Goal: Complete Application Form: Complete application form

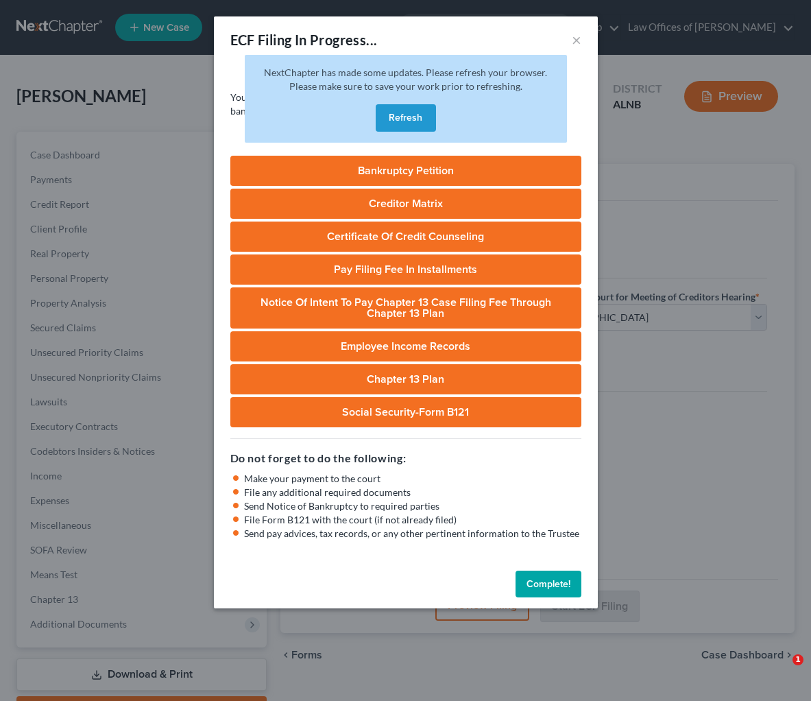
select select "2"
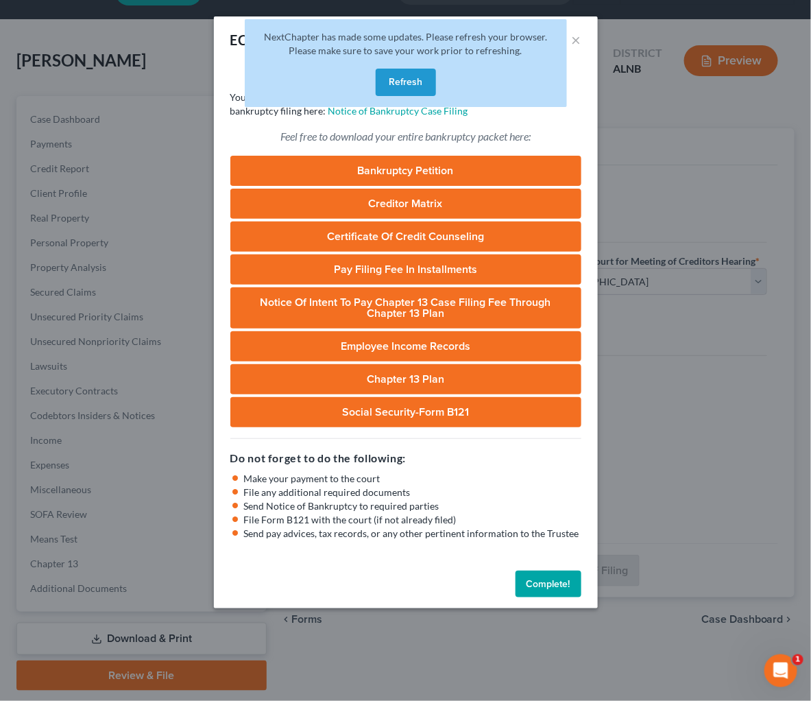
click at [544, 570] on button "Complete!" at bounding box center [548, 583] width 66 height 27
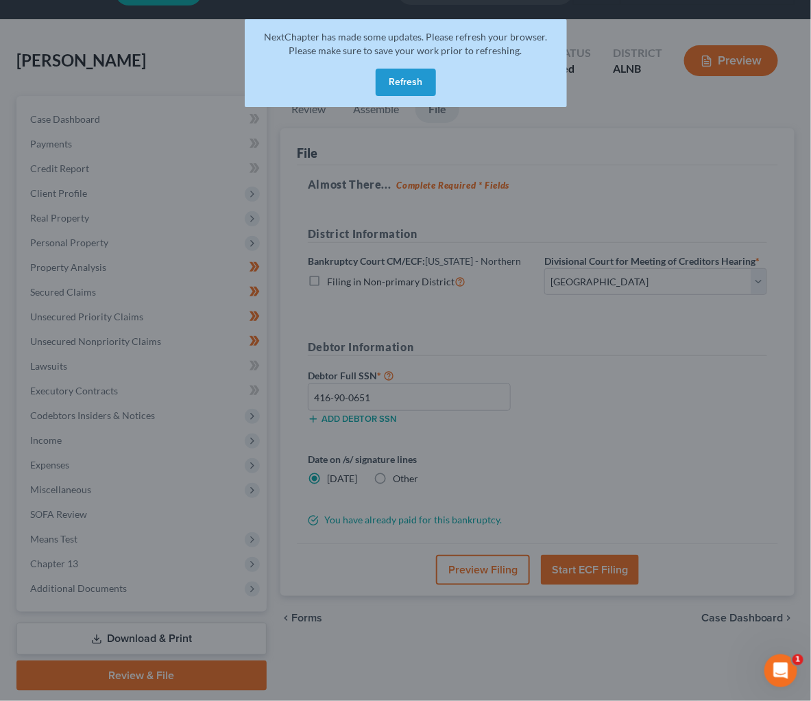
scroll to position [38, 0]
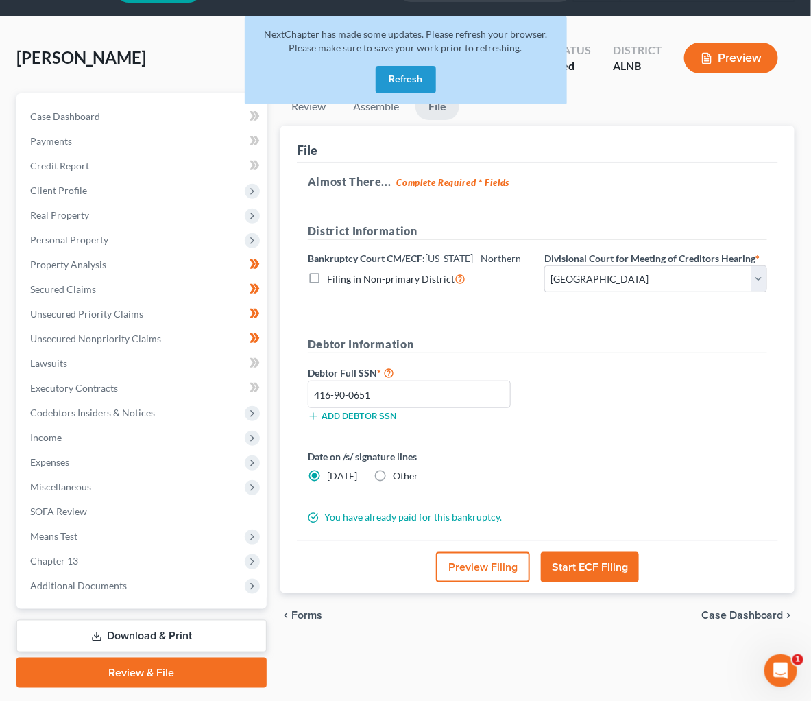
click at [402, 72] on button "Refresh" at bounding box center [406, 79] width 60 height 27
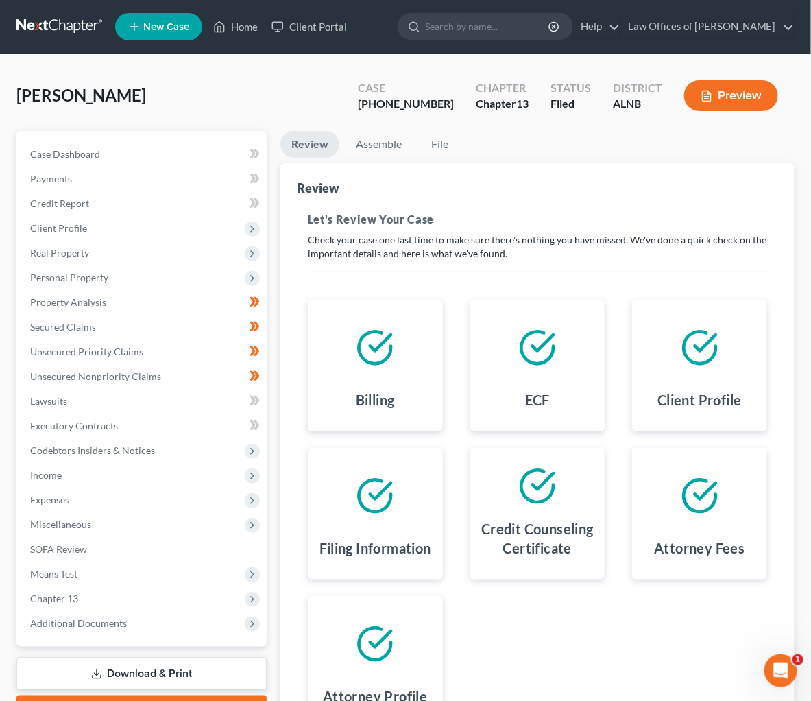
click at [63, 21] on link at bounding box center [60, 26] width 88 height 25
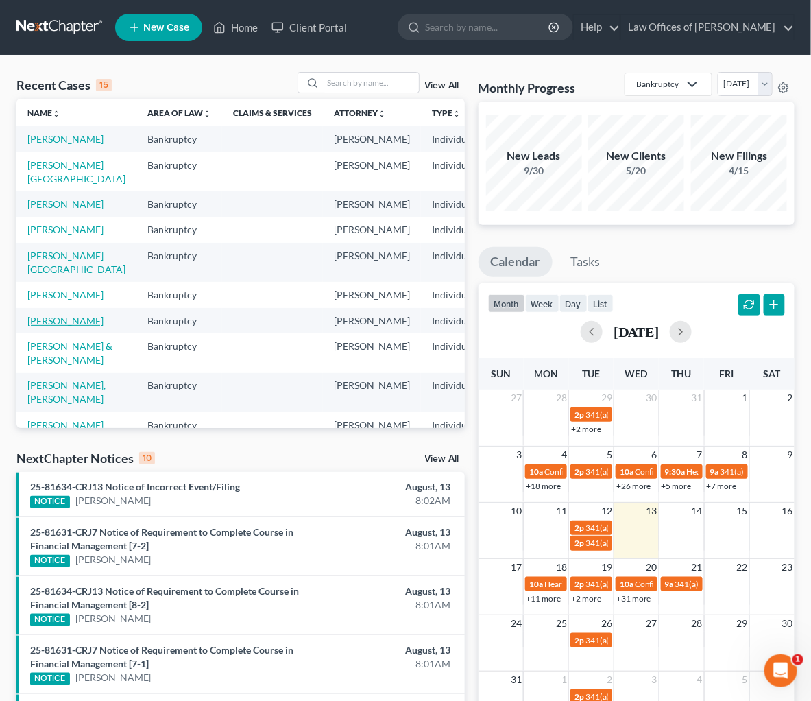
click at [45, 326] on link "[PERSON_NAME]" at bounding box center [65, 321] width 76 height 12
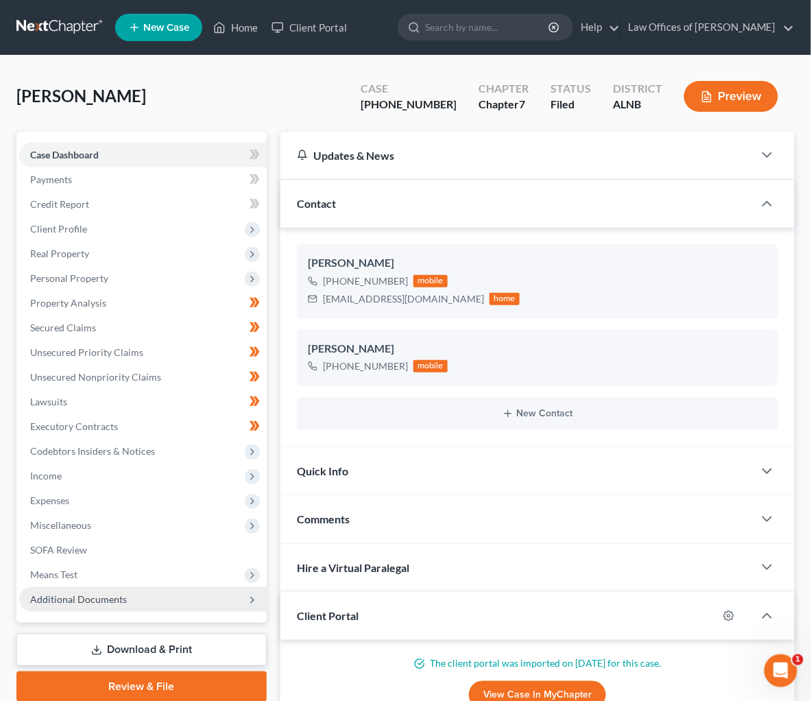
click at [197, 587] on span "Additional Documents" at bounding box center [142, 599] width 247 height 25
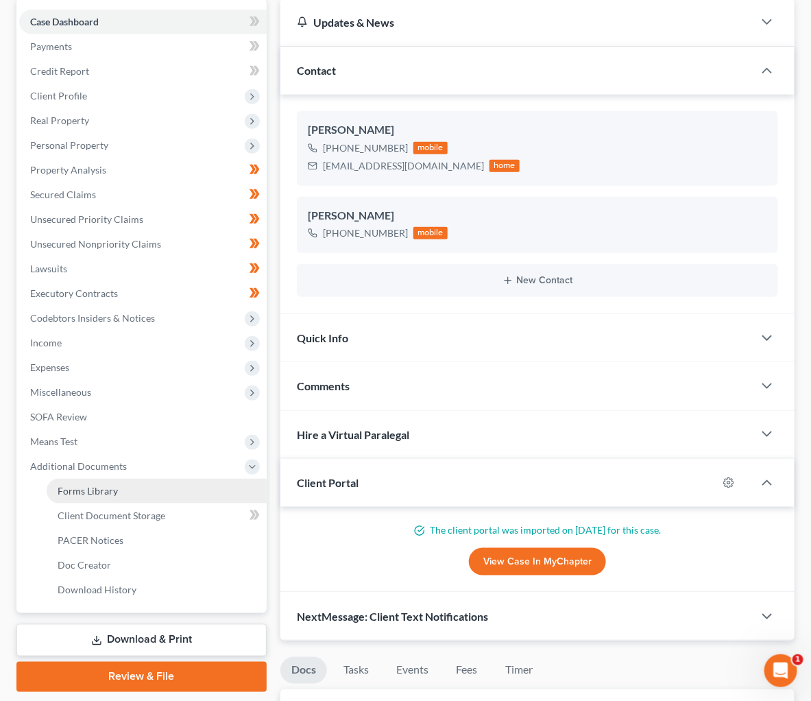
scroll to position [154, 0]
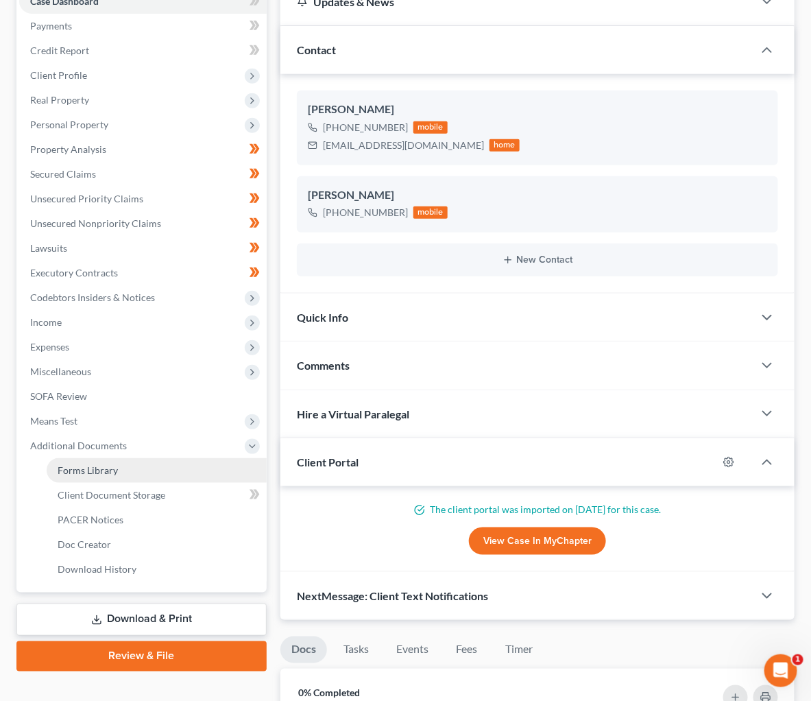
click at [120, 458] on link "Forms Library" at bounding box center [157, 470] width 220 height 25
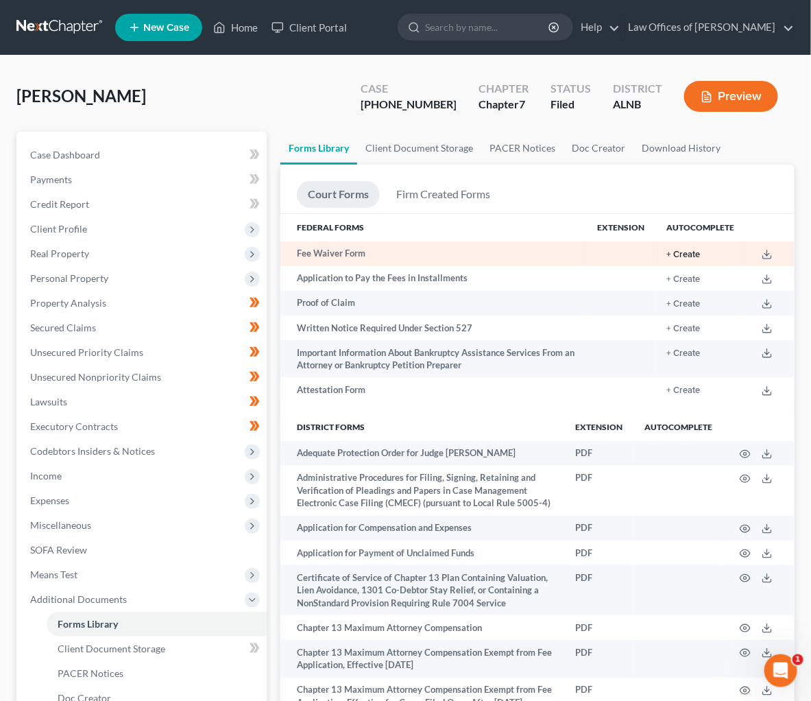
click at [672, 257] on button "+ Create" at bounding box center [683, 254] width 34 height 9
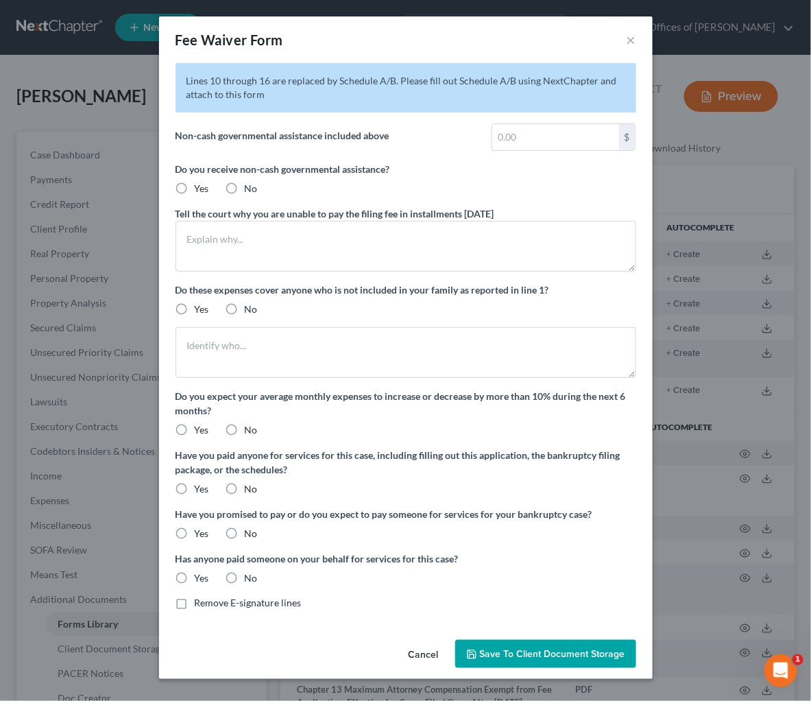
click at [245, 182] on label "No" at bounding box center [251, 189] width 13 height 14
click at [250, 182] on input "No" at bounding box center [254, 186] width 9 height 9
radio input "true"
click at [245, 307] on label "No" at bounding box center [251, 309] width 13 height 14
click at [250, 307] on input "No" at bounding box center [254, 306] width 9 height 9
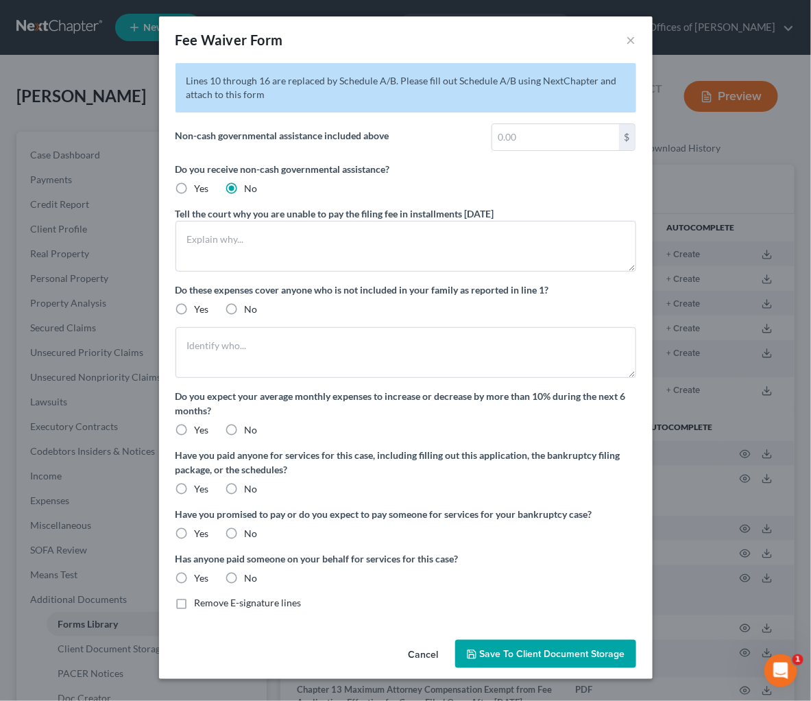
radio input "true"
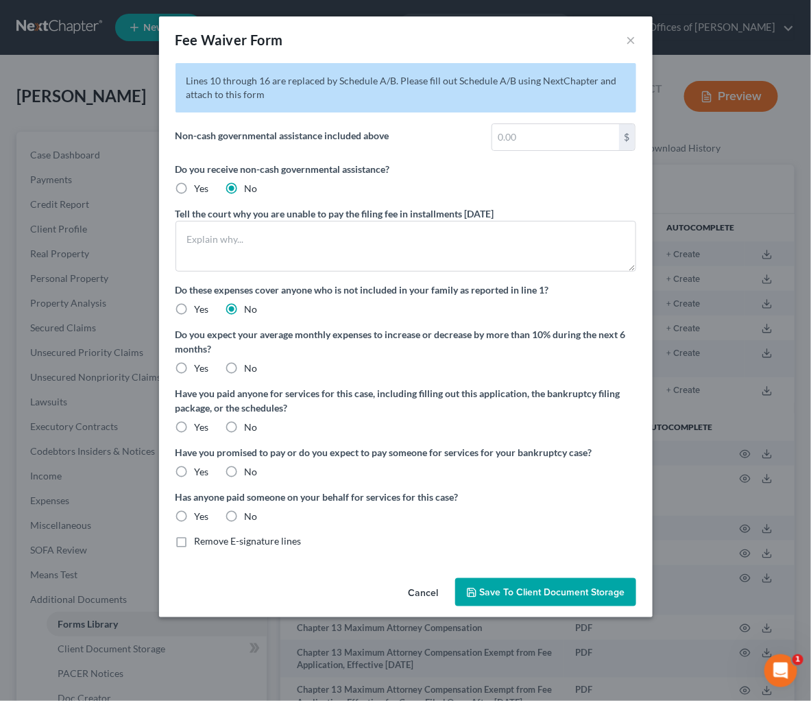
click at [245, 361] on label "No" at bounding box center [251, 368] width 13 height 14
click at [250, 361] on input "No" at bounding box center [254, 365] width 9 height 9
radio input "true"
click at [245, 420] on label "No" at bounding box center [251, 427] width 13 height 14
click at [250, 420] on input "No" at bounding box center [254, 424] width 9 height 9
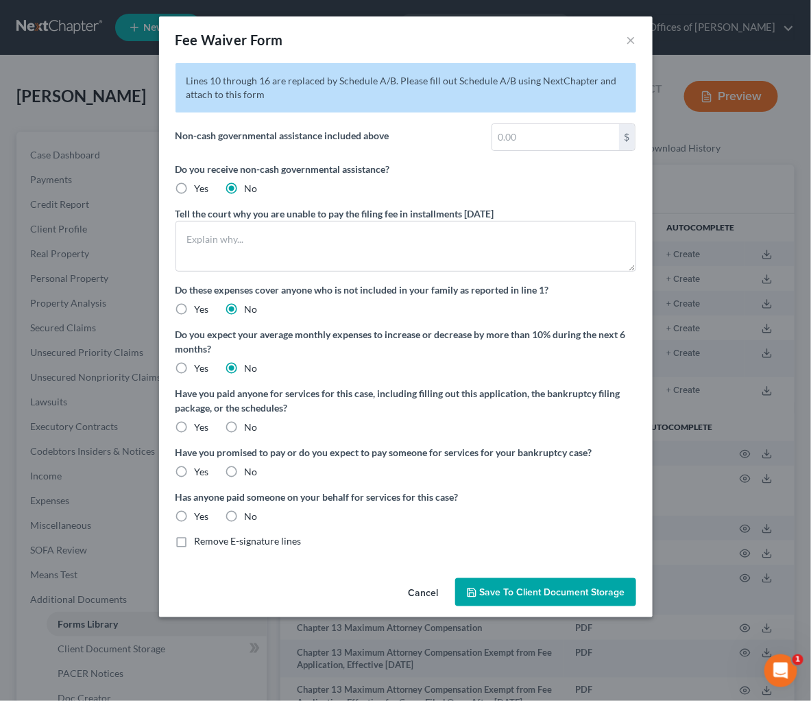
radio input "true"
click at [245, 465] on label "No" at bounding box center [251, 472] width 13 height 14
click at [250, 465] on input "No" at bounding box center [254, 469] width 9 height 9
radio input "true"
click at [245, 509] on label "No" at bounding box center [251, 516] width 13 height 14
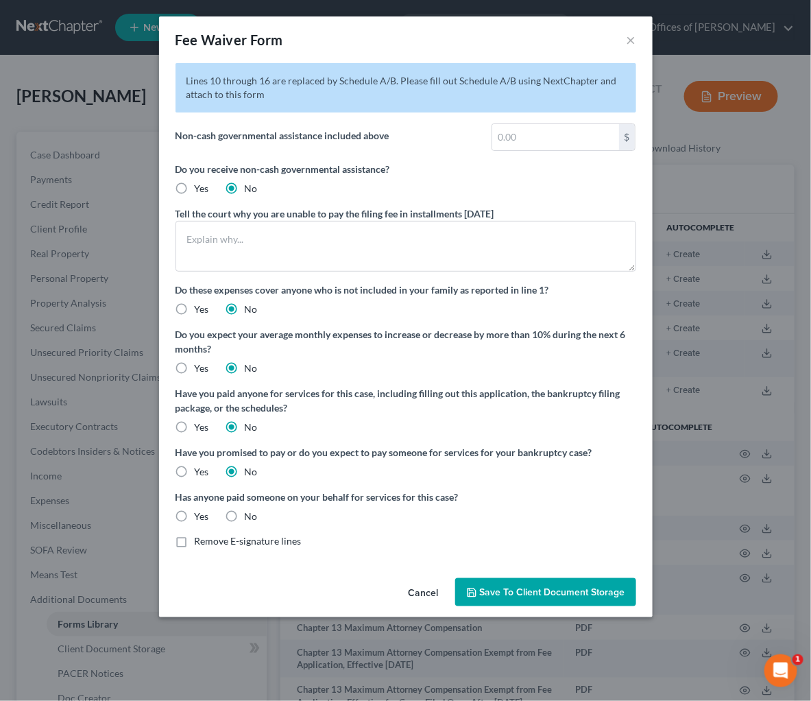
click at [250, 509] on input "No" at bounding box center [254, 513] width 9 height 9
radio input "true"
click at [524, 586] on span "Save to Client Document Storage" at bounding box center [552, 592] width 145 height 12
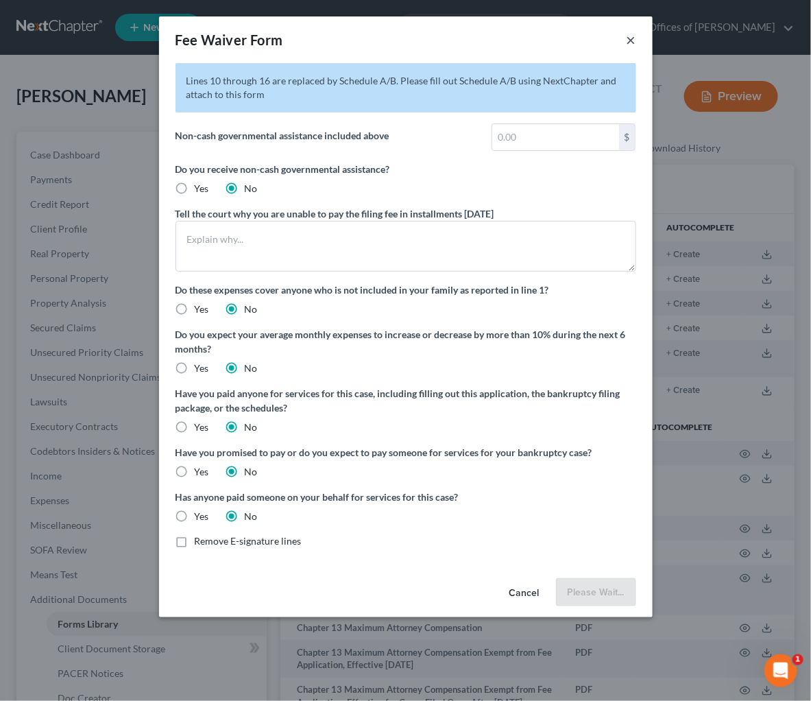
click at [633, 38] on button "×" at bounding box center [632, 40] width 10 height 16
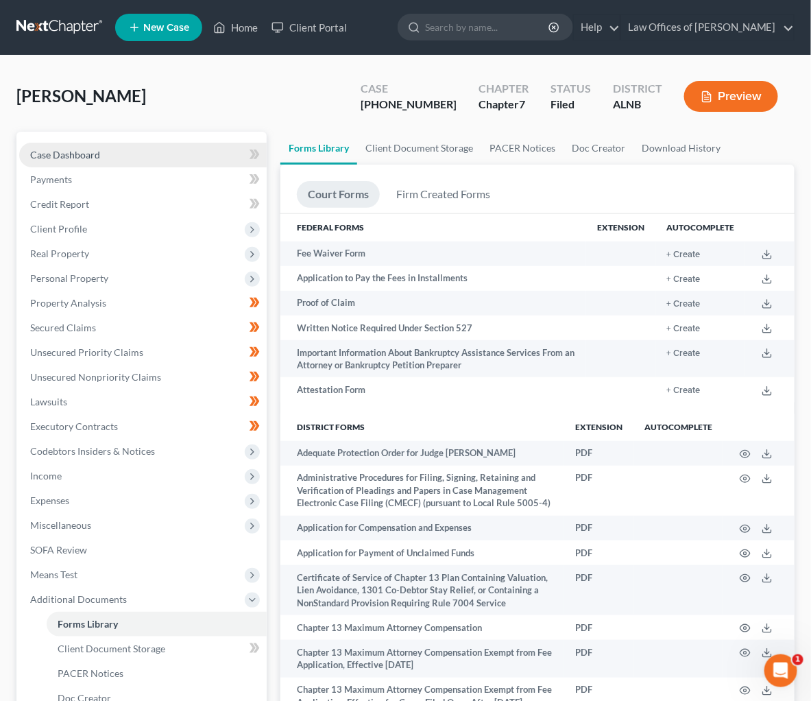
click at [130, 157] on link "Case Dashboard" at bounding box center [142, 155] width 247 height 25
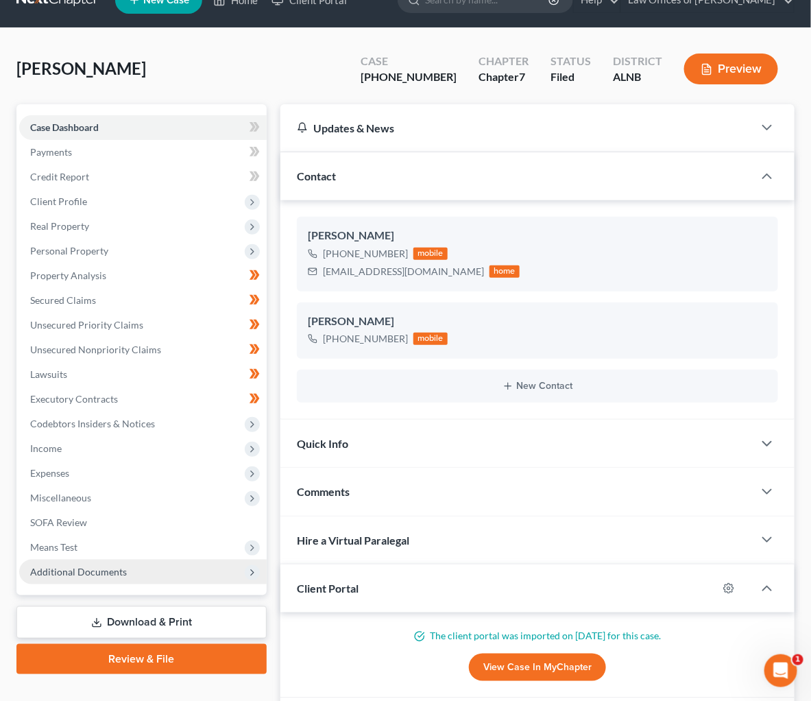
click at [60, 566] on span "Additional Documents" at bounding box center [78, 572] width 97 height 12
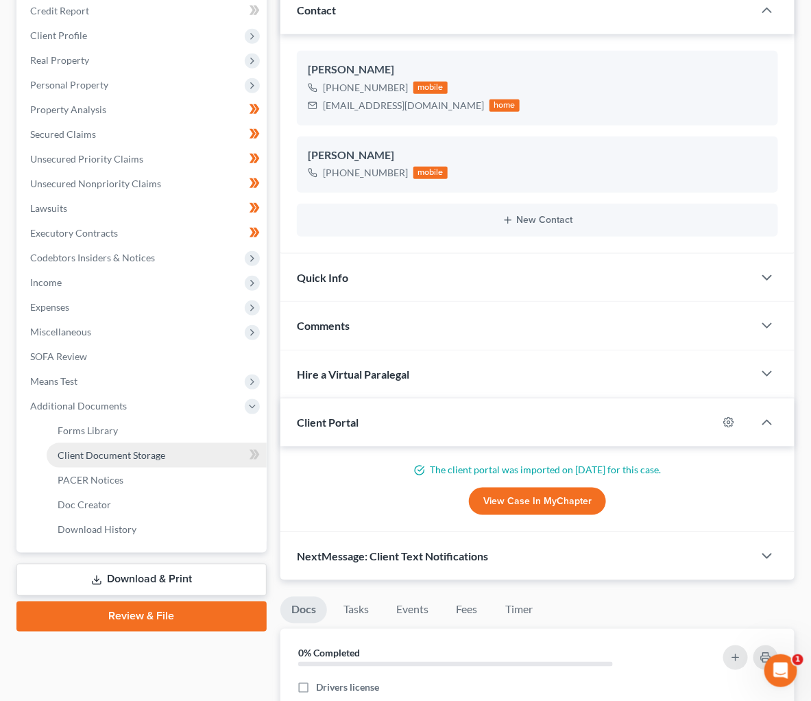
scroll to position [190, 0]
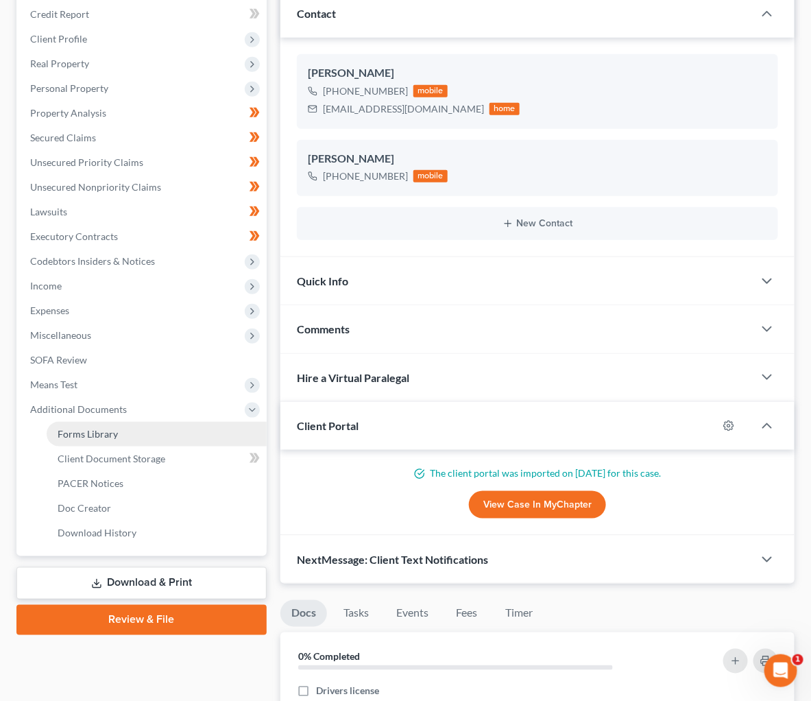
click at [107, 428] on span "Forms Library" at bounding box center [88, 434] width 60 height 12
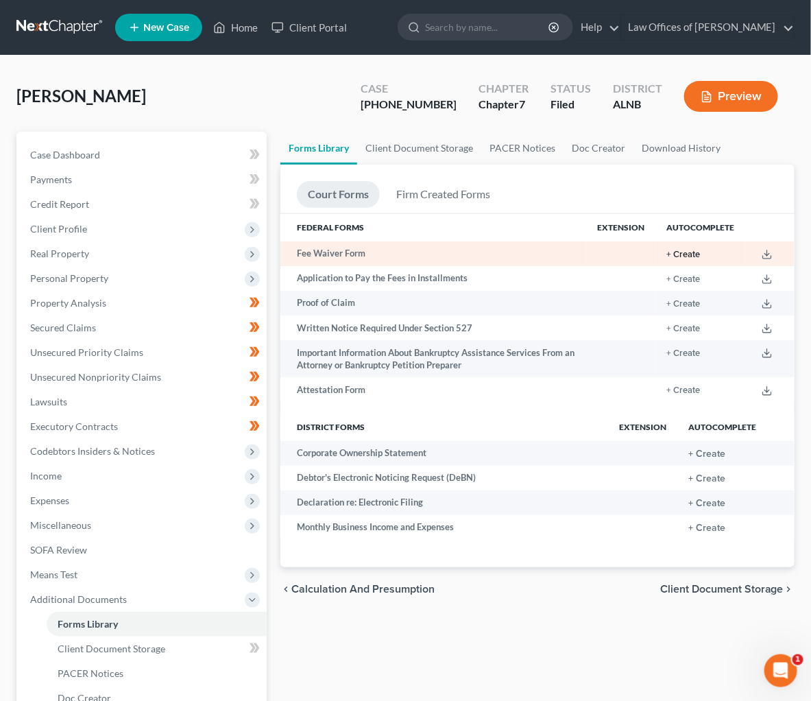
click at [684, 252] on button "+ Create" at bounding box center [683, 254] width 34 height 9
radio input "true"
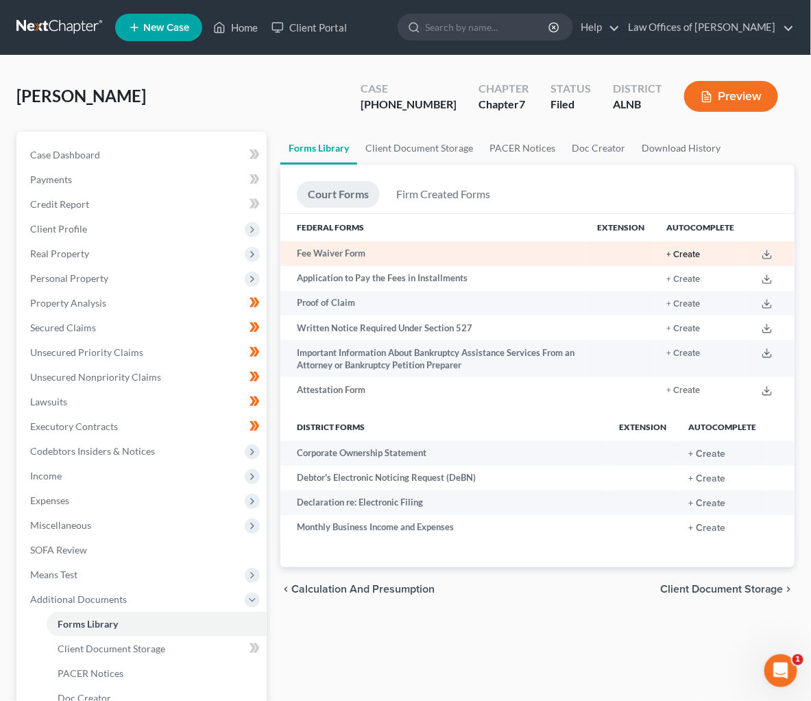
radio input "true"
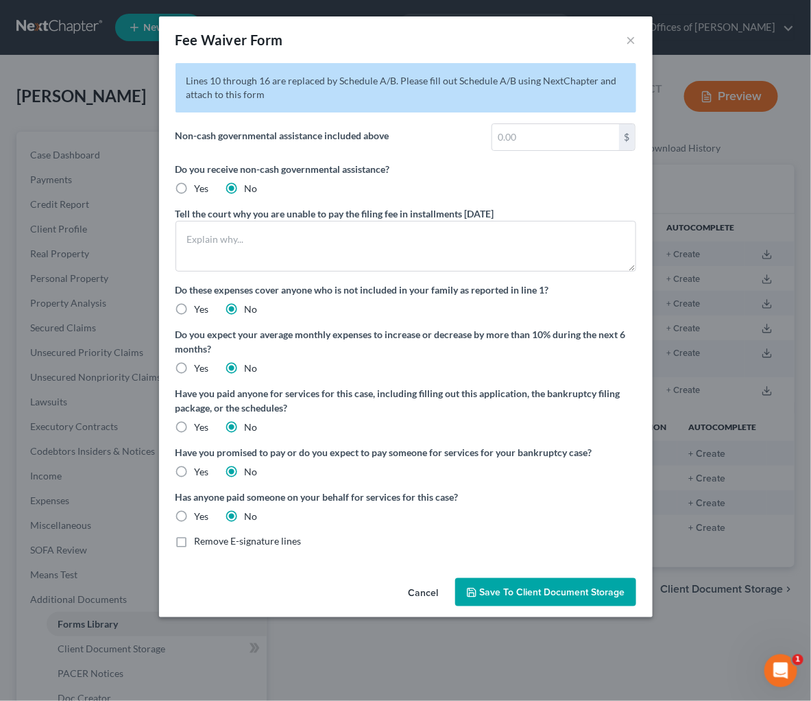
click at [537, 586] on span "Save to Client Document Storage" at bounding box center [552, 592] width 145 height 12
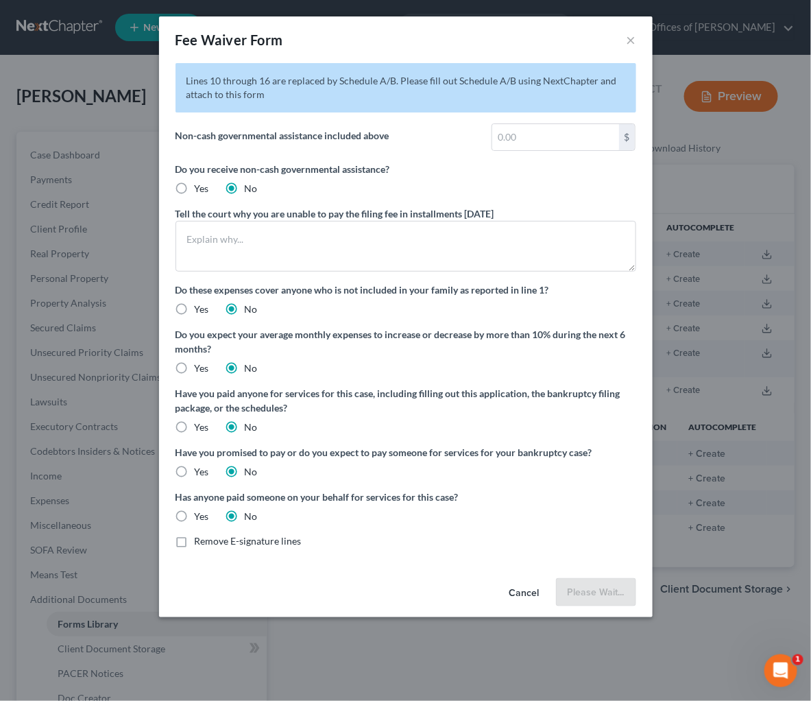
click at [731, 191] on div "Fee Waiver Form × Lines 10 through 16 are replaced by Schedule A/B. Please fill…" at bounding box center [405, 350] width 811 height 701
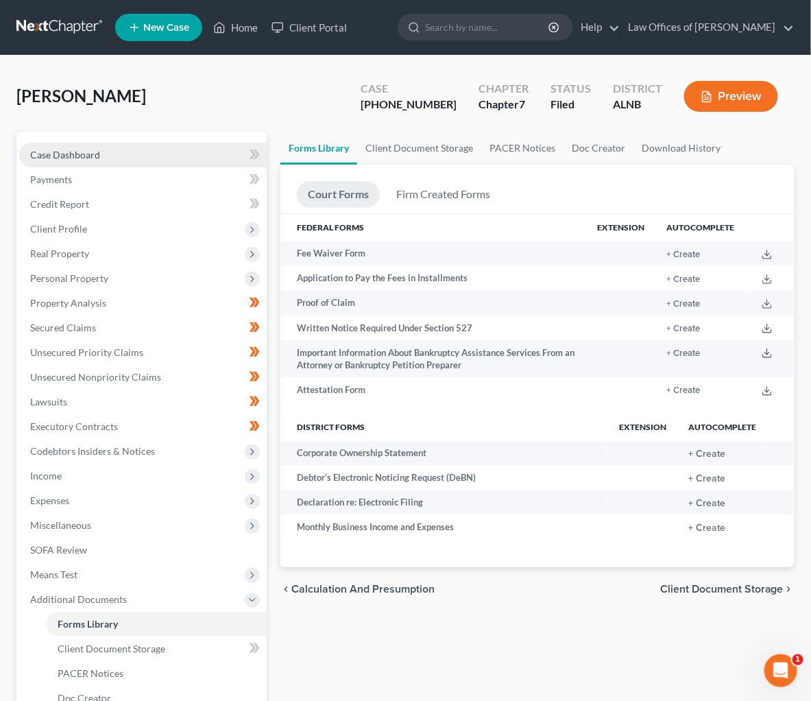
click at [125, 156] on link "Case Dashboard" at bounding box center [142, 155] width 247 height 25
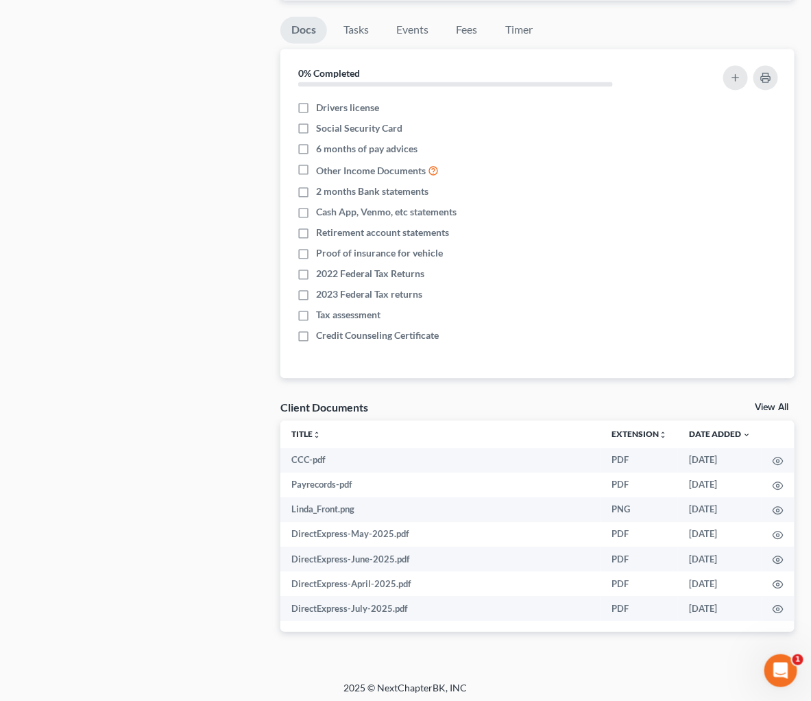
scroll to position [773, 0]
